Goal: Find specific page/section: Find specific page/section

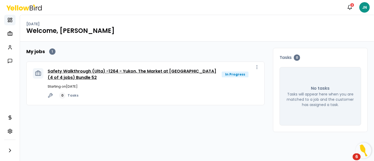
click at [126, 70] on link "Safety Walkthrough (Ulta) -1264 - Yukon, The Market at [GEOGRAPHIC_DATA] (4 of …" at bounding box center [132, 74] width 168 height 12
